Goal: Transaction & Acquisition: Purchase product/service

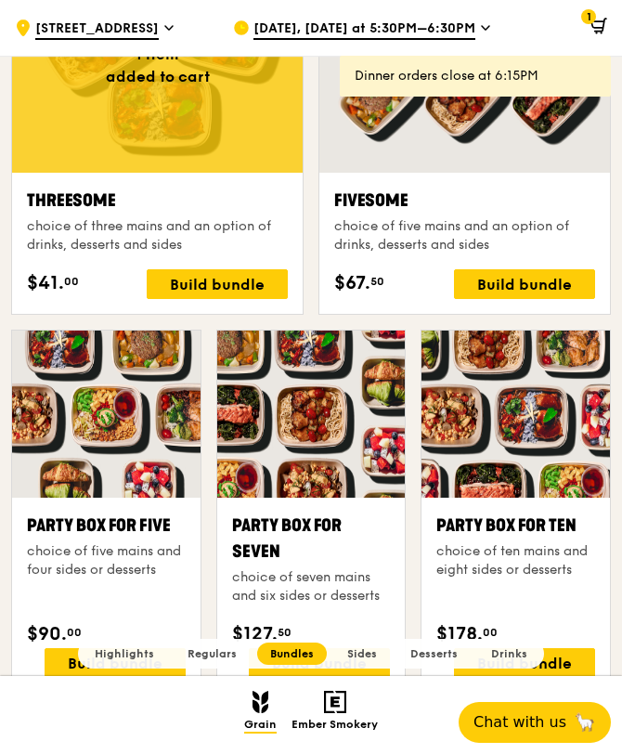
scroll to position [3075, 0]
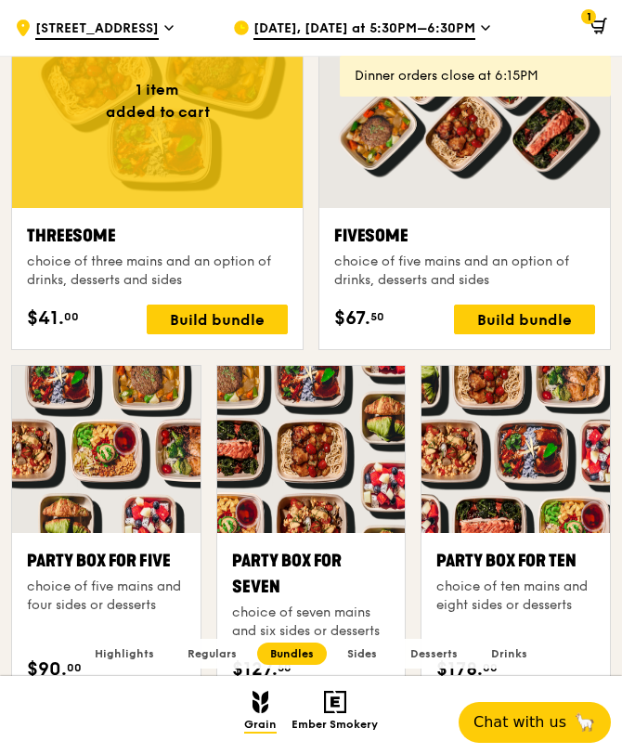
click at [598, 39] on span at bounding box center [595, 28] width 24 height 37
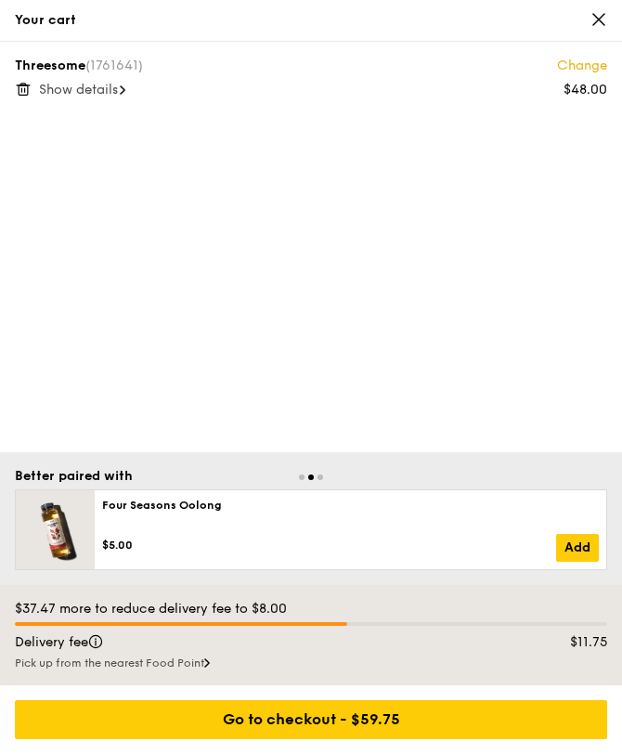
click at [76, 88] on span "Show details" at bounding box center [78, 90] width 79 height 16
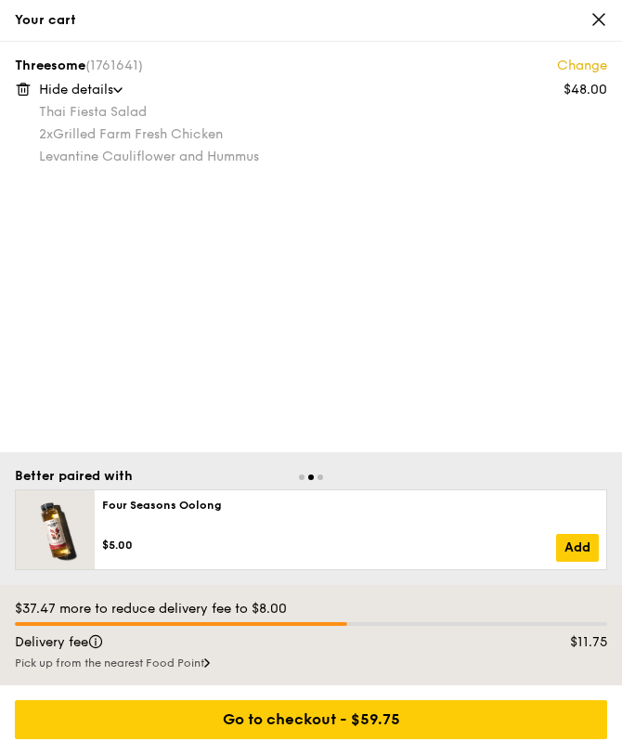
drag, startPoint x: 36, startPoint y: 116, endPoint x: 263, endPoint y: 165, distance: 232.0
click at [257, 164] on div "Threesome (1761641) Change $48.00 Hide details Thai Fiesta Salad 2x Grilled Far…" at bounding box center [311, 111] width 593 height 108
click at [316, 168] on div "Threesome (1761641) Change $48.00 Hide details Thai Fiesta Salad 2x Grilled Far…" at bounding box center [311, 247] width 622 height 411
click at [591, 20] on icon at bounding box center [599, 19] width 17 height 17
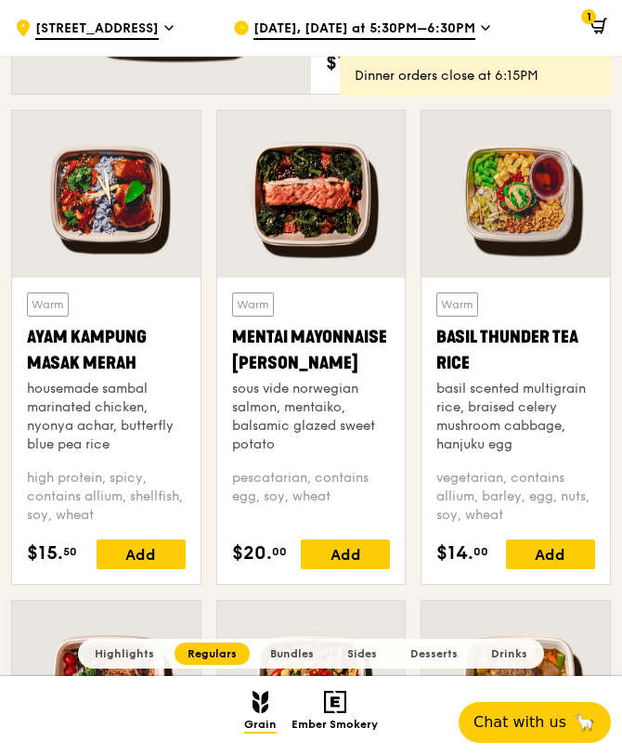
scroll to position [1417, 0]
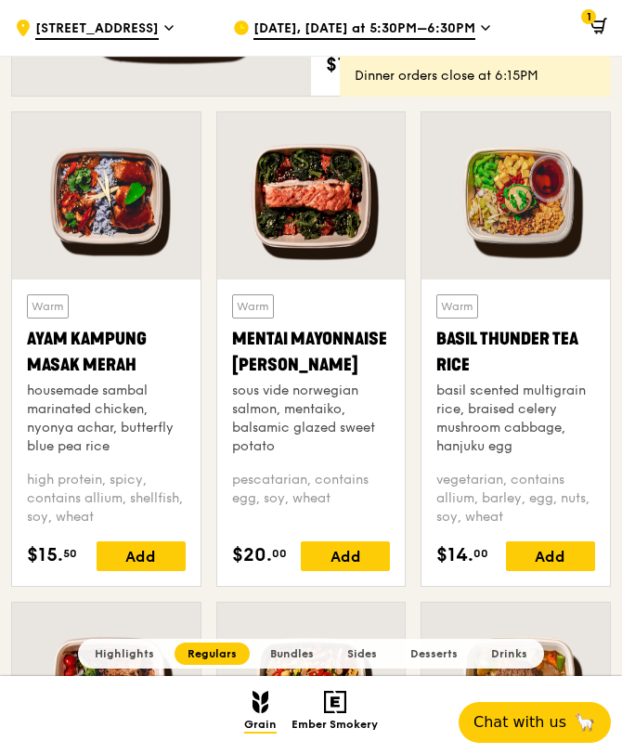
click at [304, 133] on div at bounding box center [311, 195] width 189 height 167
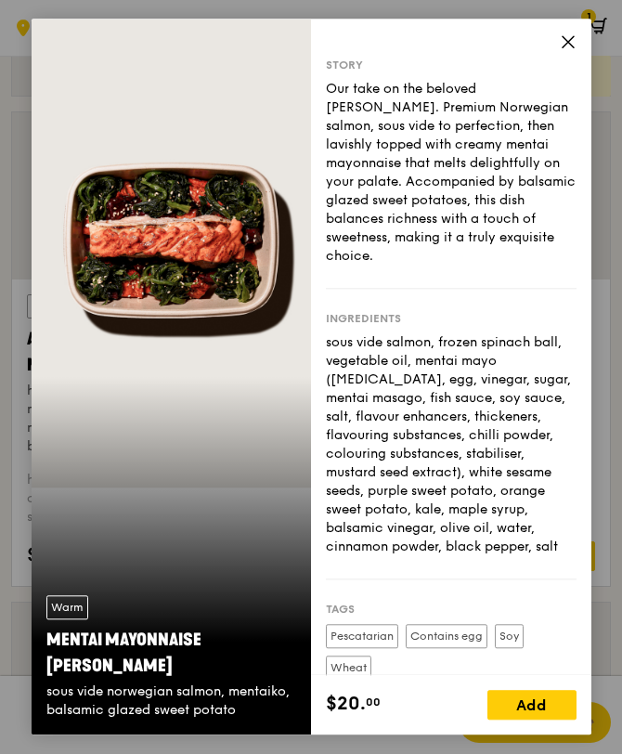
click at [152, 257] on div "Warm Mentai Mayonnaise Aburi Salmon sous vide norwegian salmon, mentaiko, balsa…" at bounding box center [172, 377] width 281 height 716
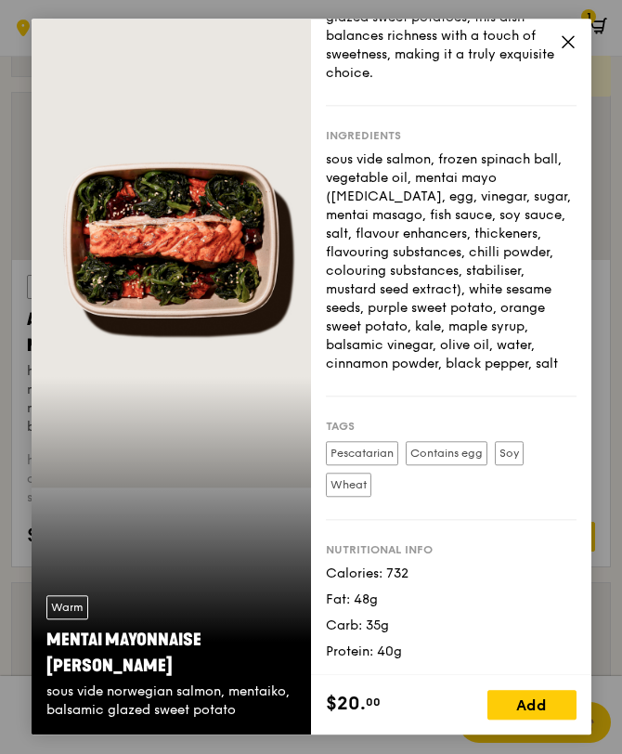
scroll to position [1449, 0]
click at [576, 32] on div "Story Our take on the beloved mentaiko salmon. Premium Norwegian salmon, sous v…" at bounding box center [451, 347] width 281 height 657
click at [568, 45] on icon at bounding box center [568, 41] width 17 height 17
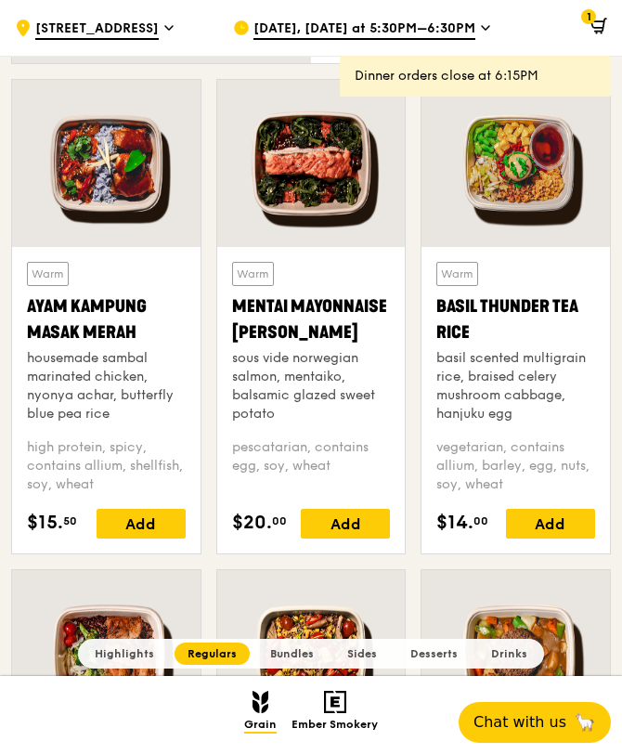
click at [133, 189] on div at bounding box center [106, 163] width 189 height 167
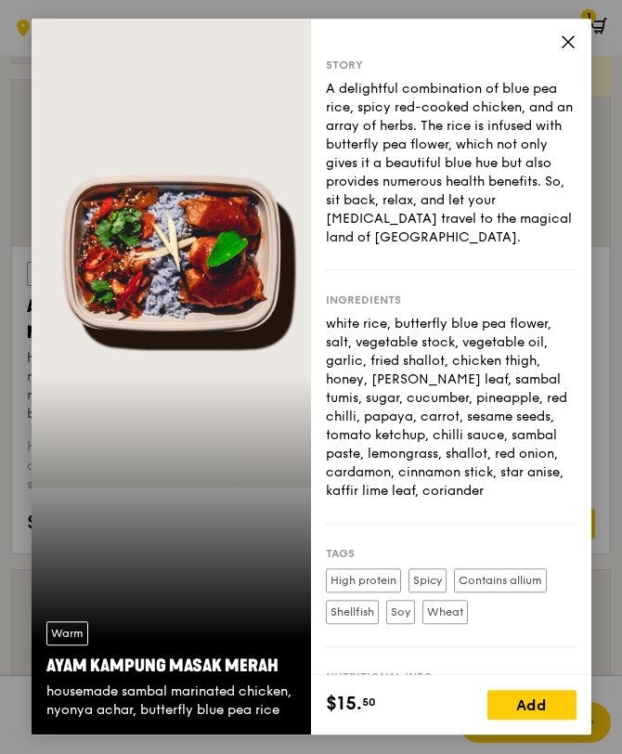
click at [569, 40] on icon at bounding box center [568, 41] width 11 height 11
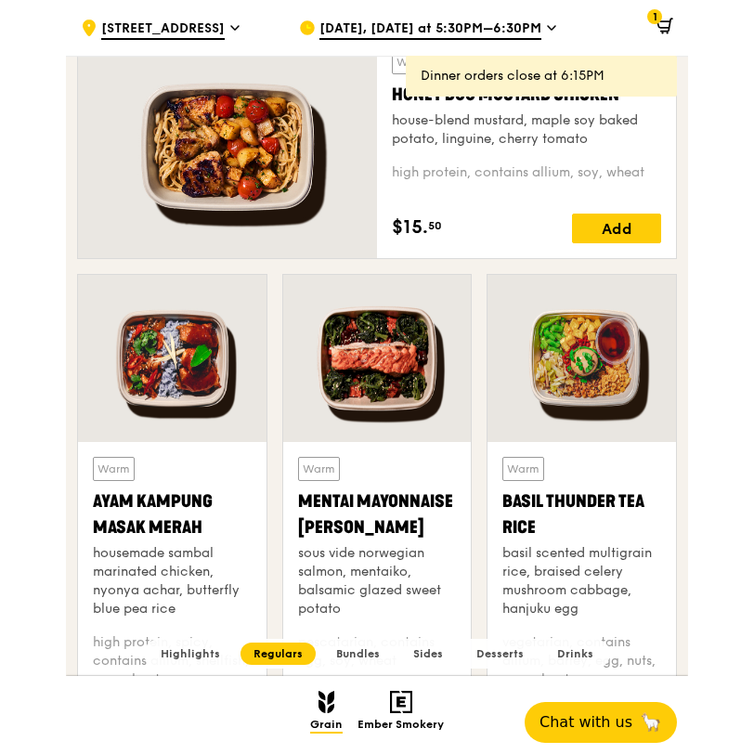
scroll to position [1316, 0]
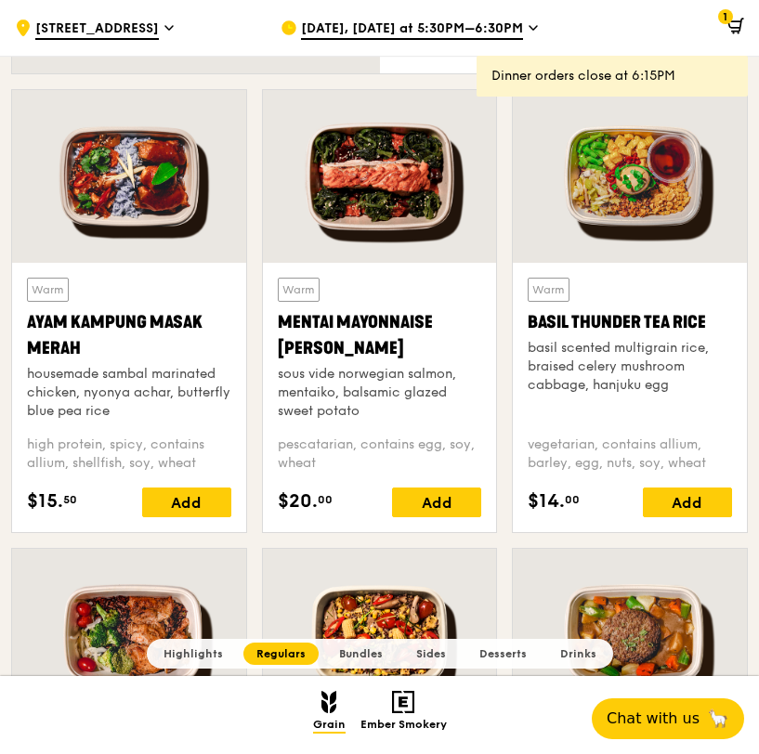
click at [192, 647] on span "Highlights" at bounding box center [192, 653] width 59 height 13
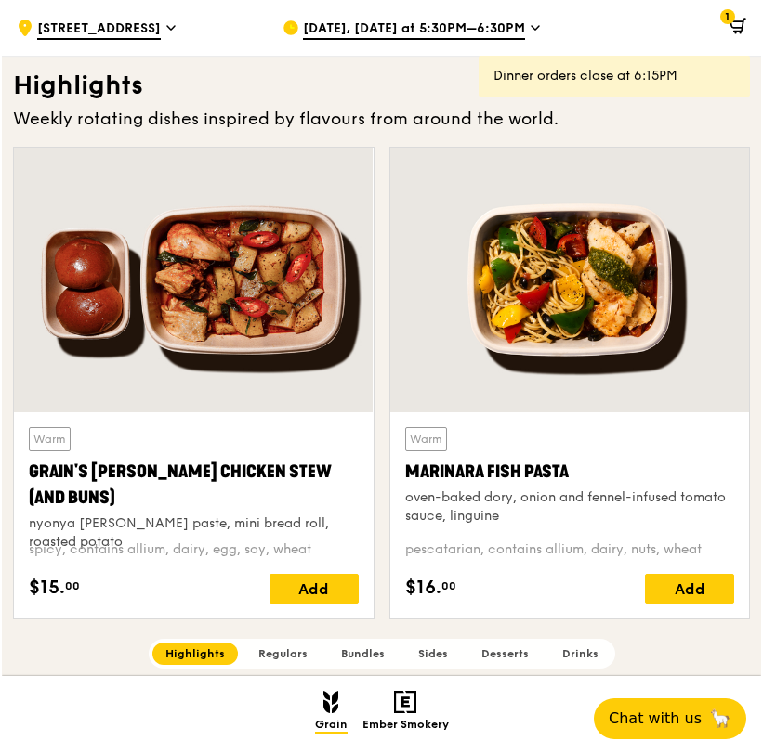
scroll to position [502, 0]
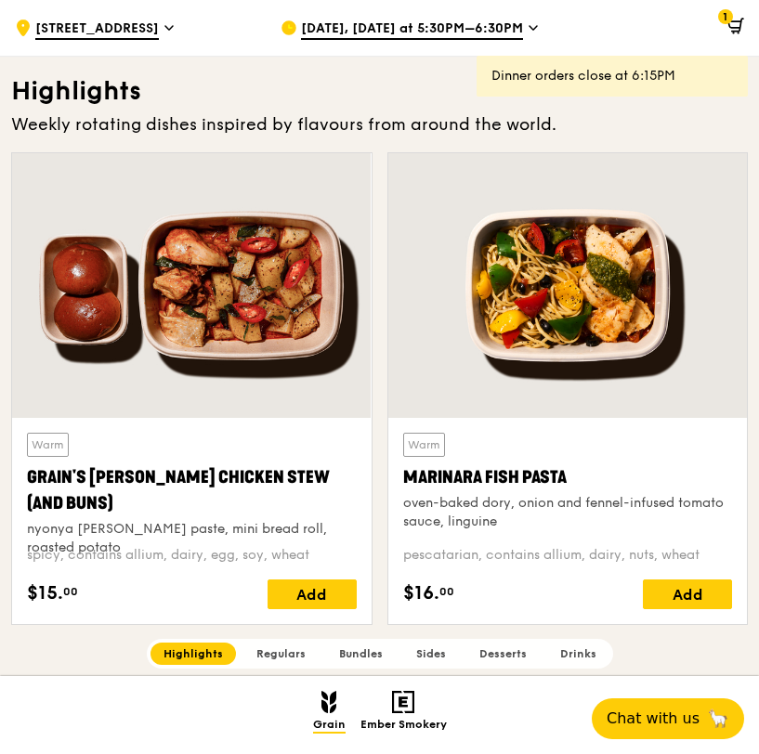
click at [621, 33] on icon at bounding box center [733, 33] width 1 height 1
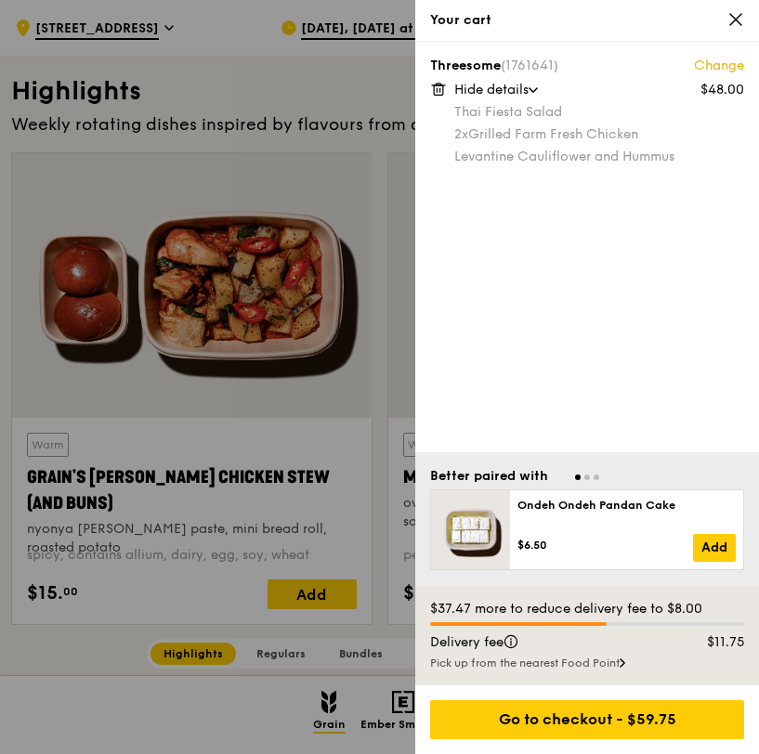
click at [538, 92] on icon at bounding box center [533, 90] width 9 height 6
click at [540, 92] on icon at bounding box center [538, 89] width 4 height 7
click at [503, 64] on div "Threesome (1761641) Change" at bounding box center [587, 66] width 314 height 19
click at [621, 66] on link "Change" at bounding box center [719, 66] width 50 height 19
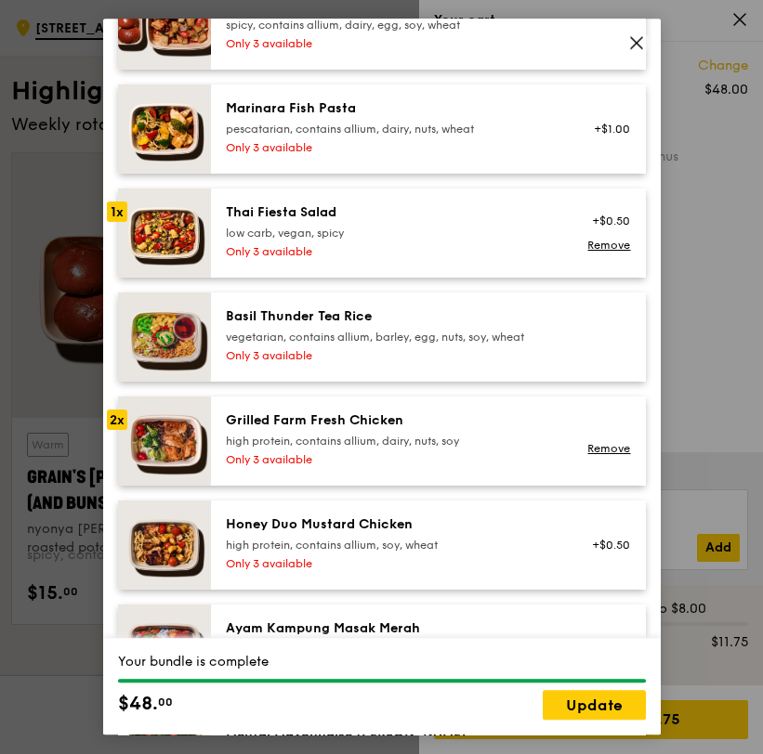
scroll to position [225, 0]
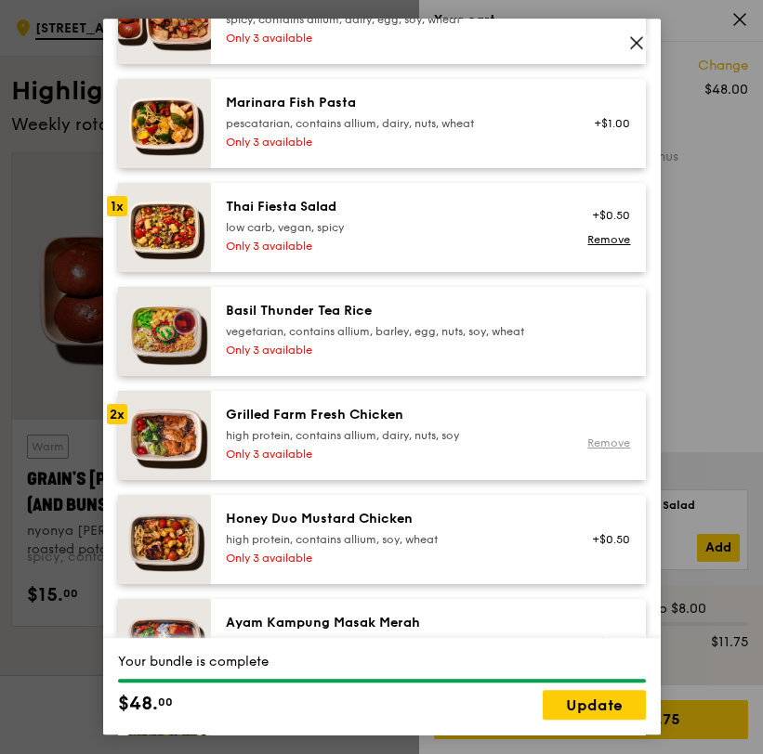
click at [605, 438] on link "Remove" at bounding box center [608, 443] width 43 height 13
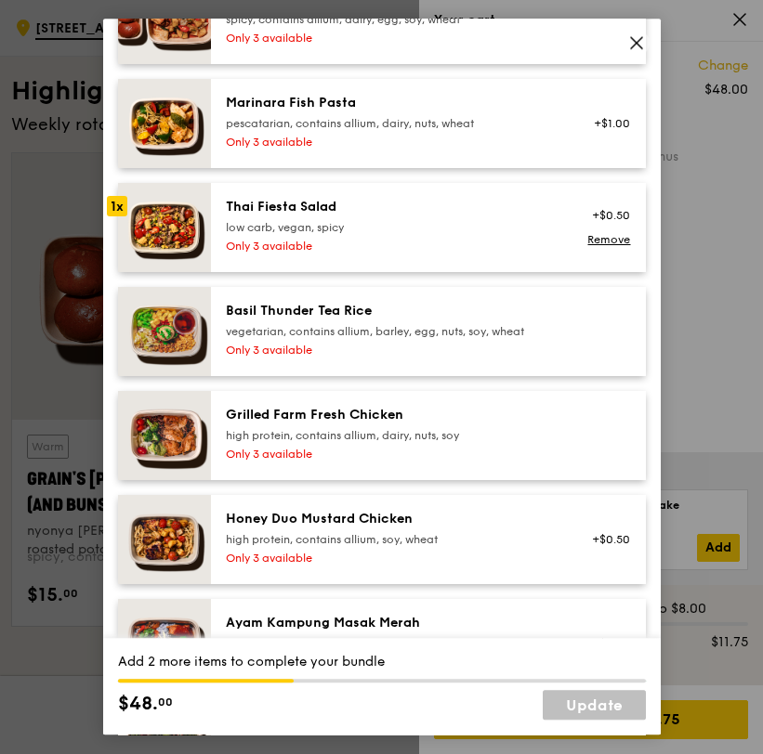
click at [351, 457] on div "Only 3 available" at bounding box center [392, 454] width 333 height 15
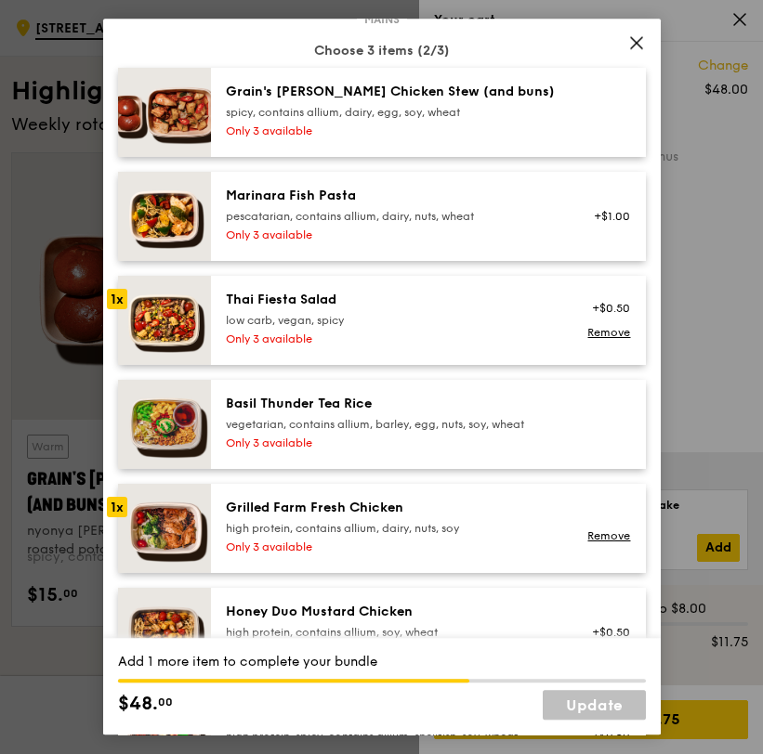
scroll to position [125, 0]
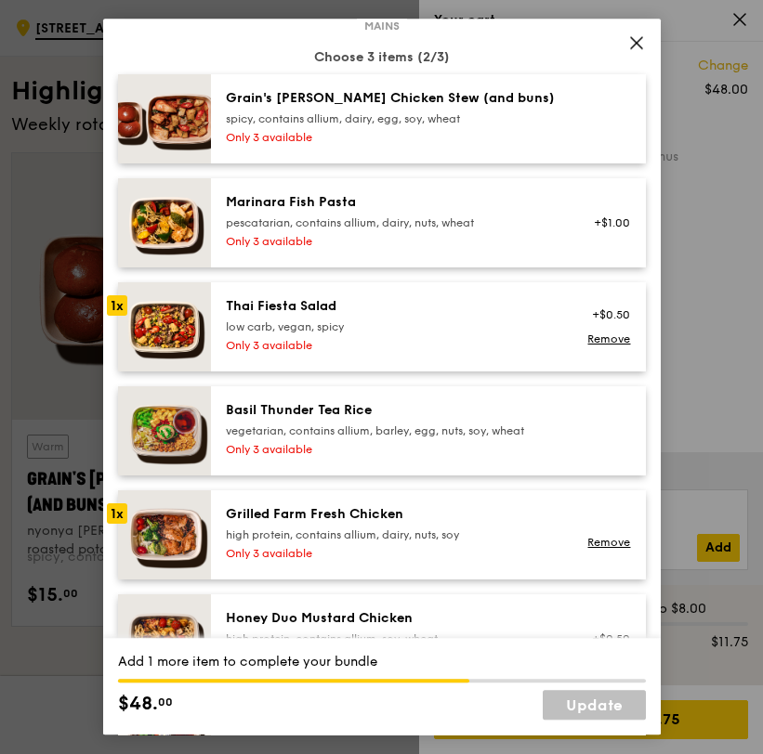
click at [327, 224] on div "pescatarian, contains allium, dairy, nuts, wheat" at bounding box center [392, 223] width 333 height 15
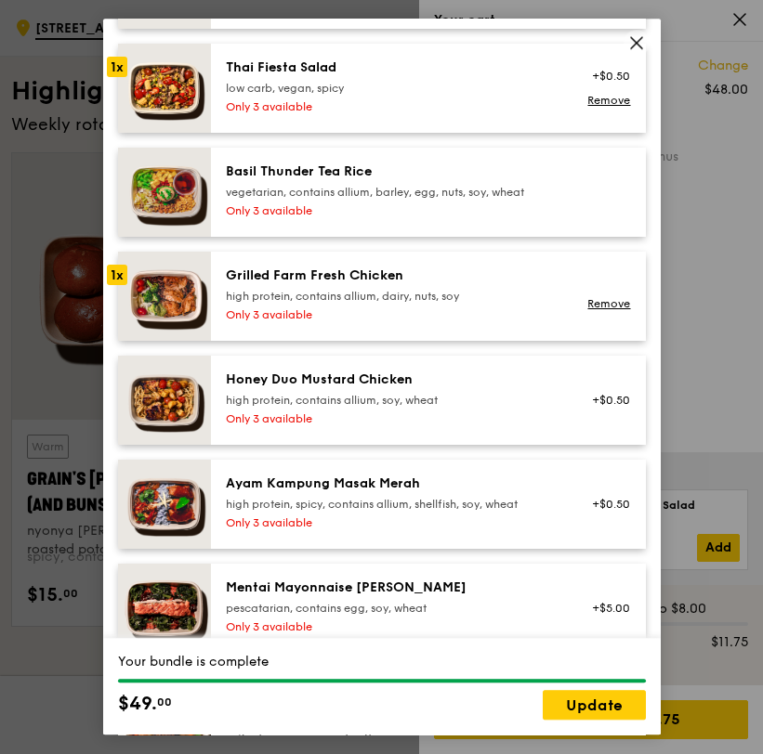
scroll to position [368, 0]
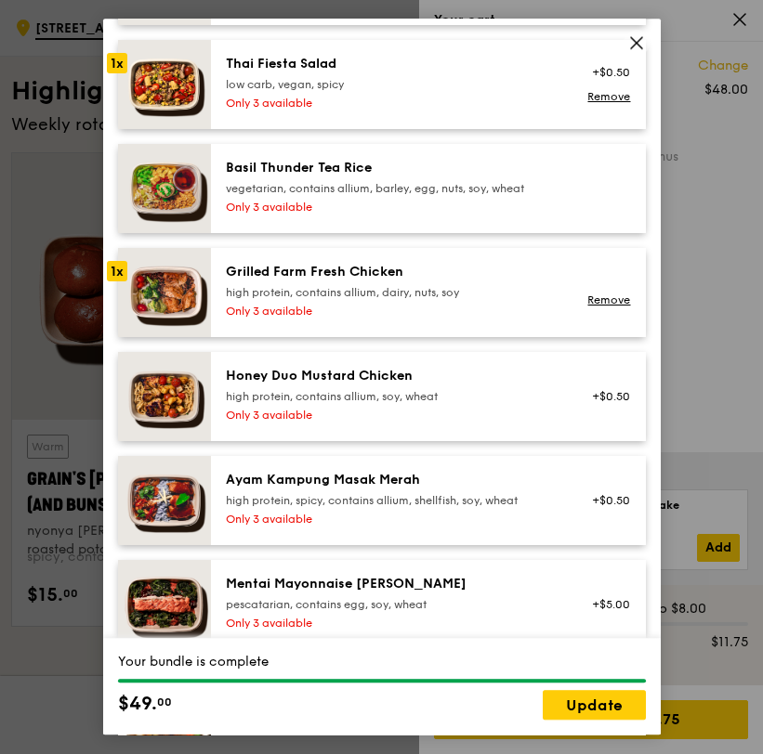
click at [396, 407] on div "Honey Duo Mustard Chicken high protein, contains allium, soy, wheat Only 3 avai…" at bounding box center [393, 396] width 356 height 59
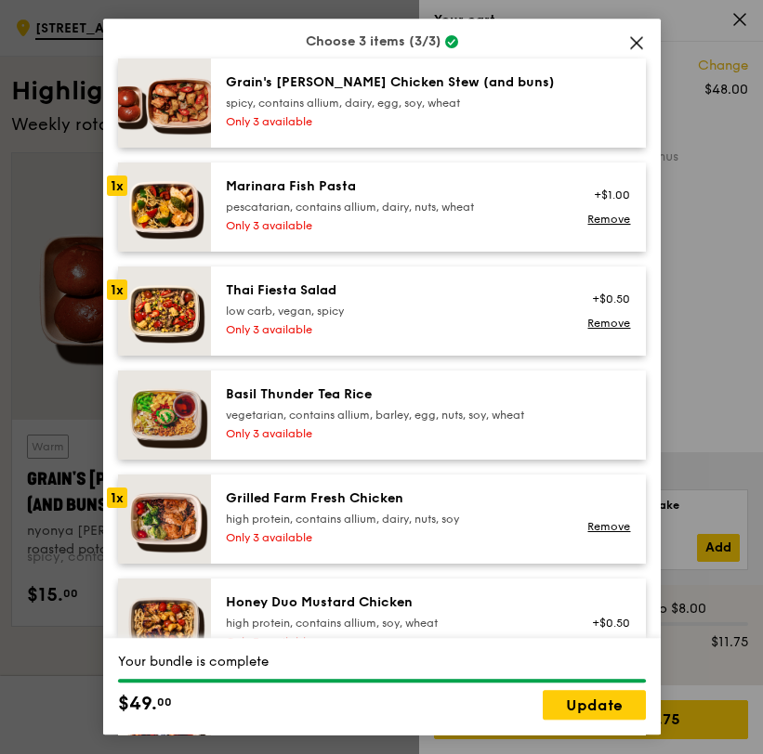
scroll to position [135, 0]
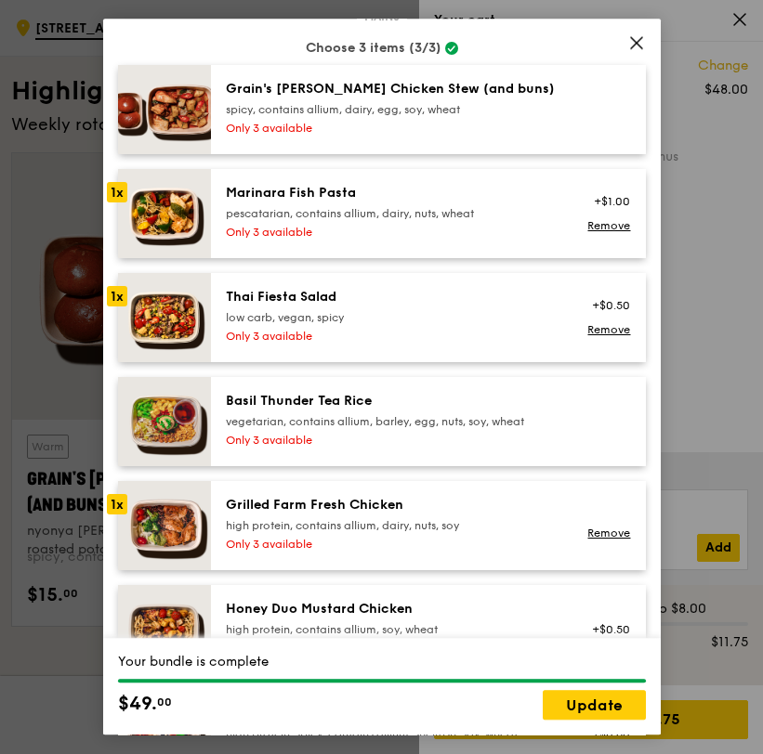
click at [366, 328] on div "Thai Fiesta Salad low carb, vegan, spicy Only 3 available" at bounding box center [393, 317] width 356 height 59
click at [608, 330] on link "Remove" at bounding box center [608, 330] width 43 height 13
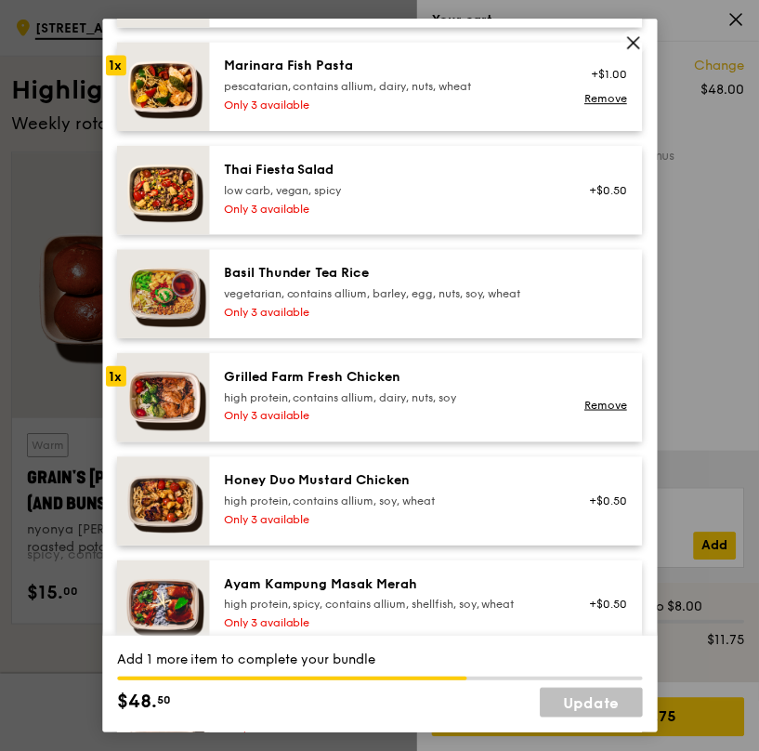
scroll to position [336, 0]
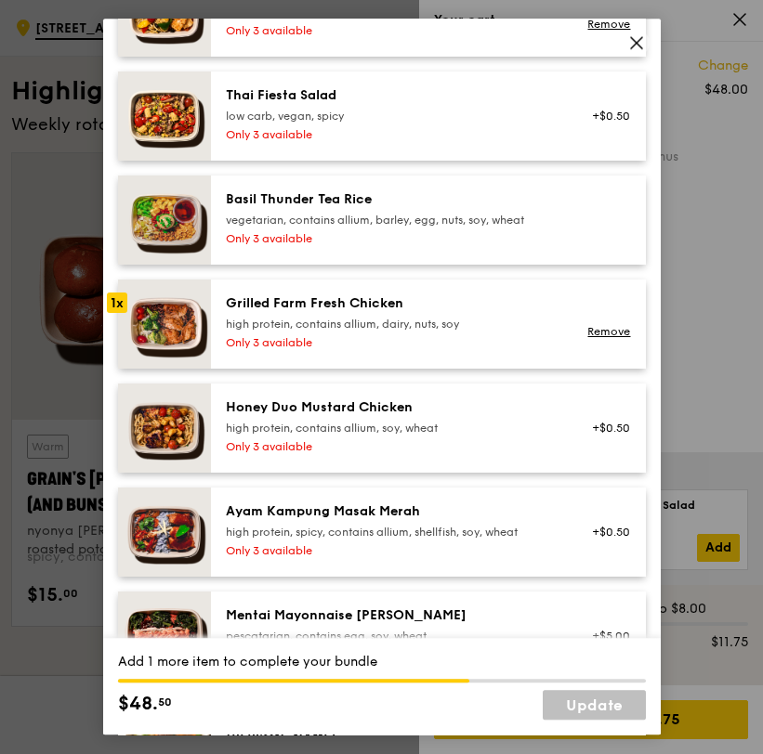
click at [363, 432] on div "high protein, contains allium, soy, wheat" at bounding box center [392, 428] width 333 height 15
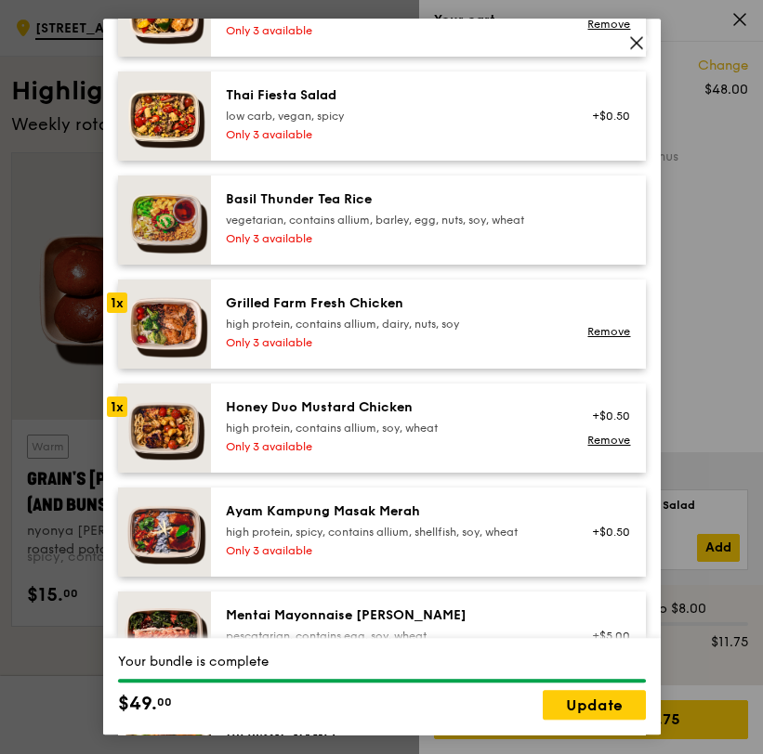
click at [363, 432] on div "high protein, contains allium, soy, wheat" at bounding box center [392, 428] width 333 height 15
click at [572, 700] on link "Update" at bounding box center [594, 706] width 103 height 30
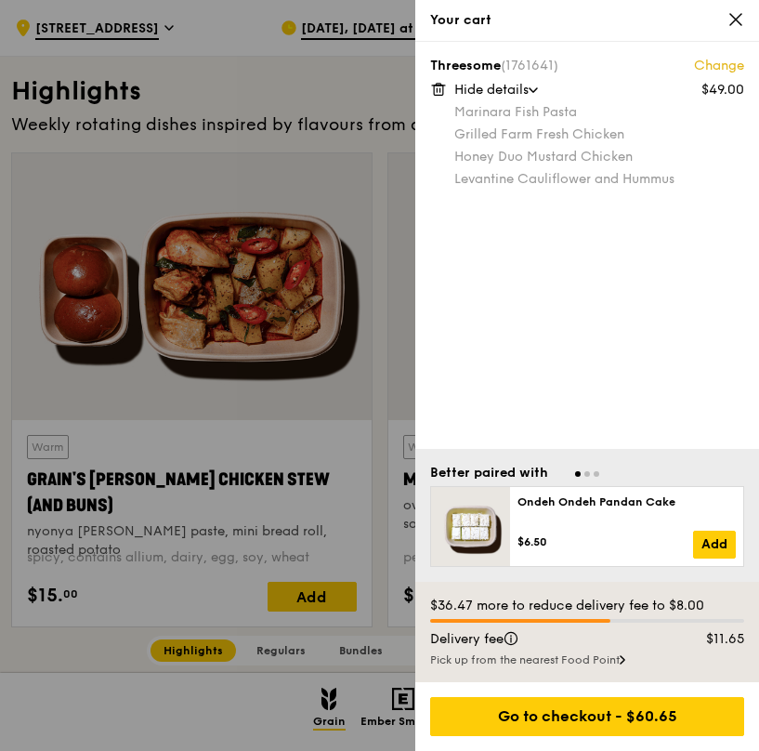
click at [621, 8] on div "Your cart" at bounding box center [587, 21] width 344 height 42
click at [621, 15] on icon at bounding box center [735, 19] width 11 height 11
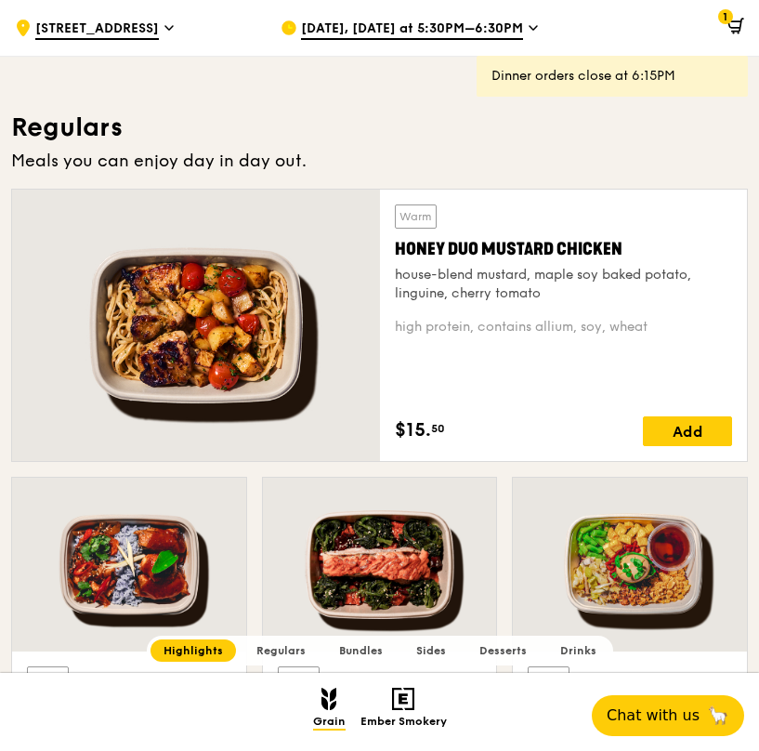
scroll to position [1109, 0]
